Goal: Transaction & Acquisition: Purchase product/service

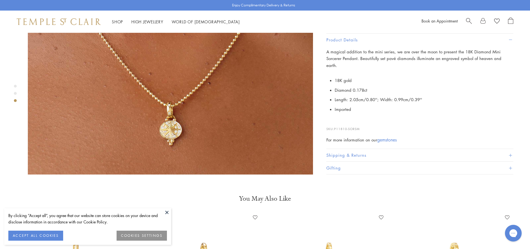
scroll to position [706, 0]
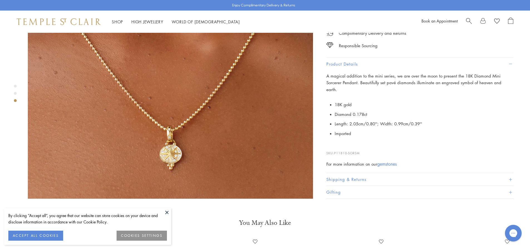
click at [357, 186] on button "Gifting" at bounding box center [419, 192] width 187 height 13
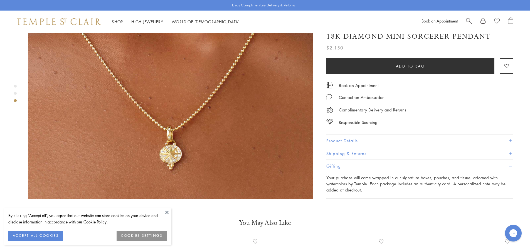
click at [511, 135] on button "Product Details" at bounding box center [419, 141] width 187 height 13
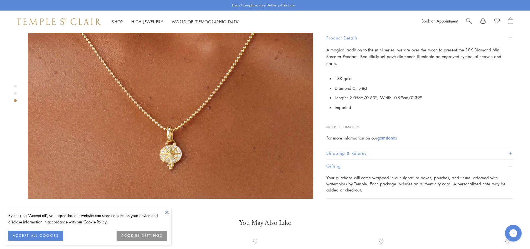
click at [183, 128] on img at bounding box center [170, 56] width 285 height 285
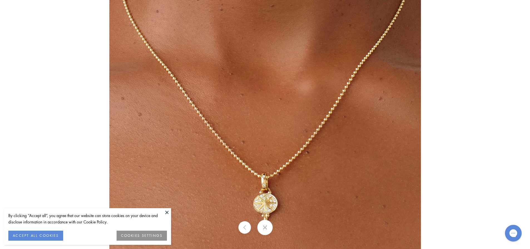
click at [272, 199] on img at bounding box center [265, 96] width 312 height 311
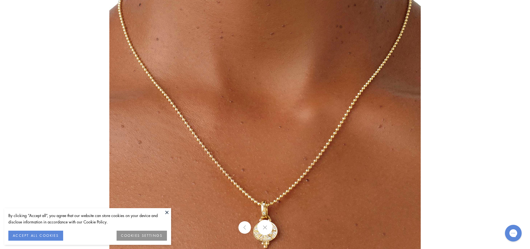
click at [262, 225] on button at bounding box center [264, 227] width 15 height 15
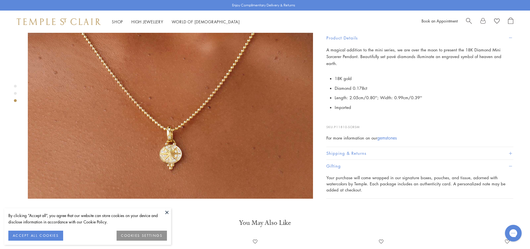
scroll to position [539, 0]
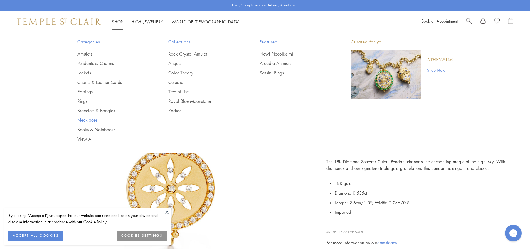
click at [90, 119] on link "Necklaces" at bounding box center [111, 120] width 69 height 6
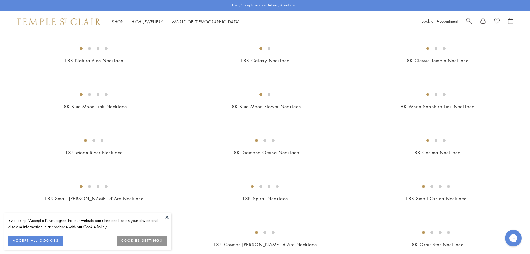
scroll to position [306, 0]
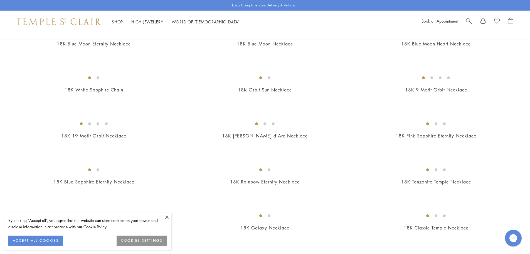
click at [0, 0] on img at bounding box center [0, 0] width 0 height 0
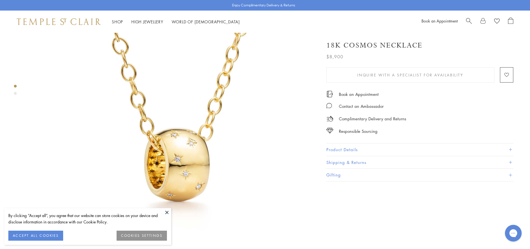
click at [344, 149] on button "Product Details" at bounding box center [419, 150] width 187 height 13
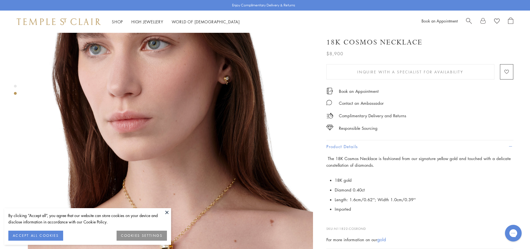
scroll to position [334, 0]
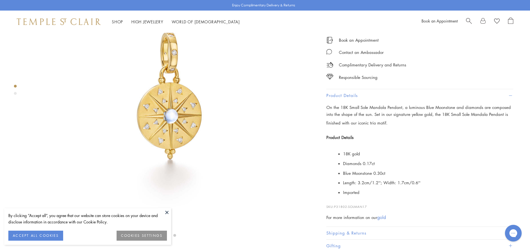
scroll to position [56, 0]
